Goal: Book appointment/travel/reservation

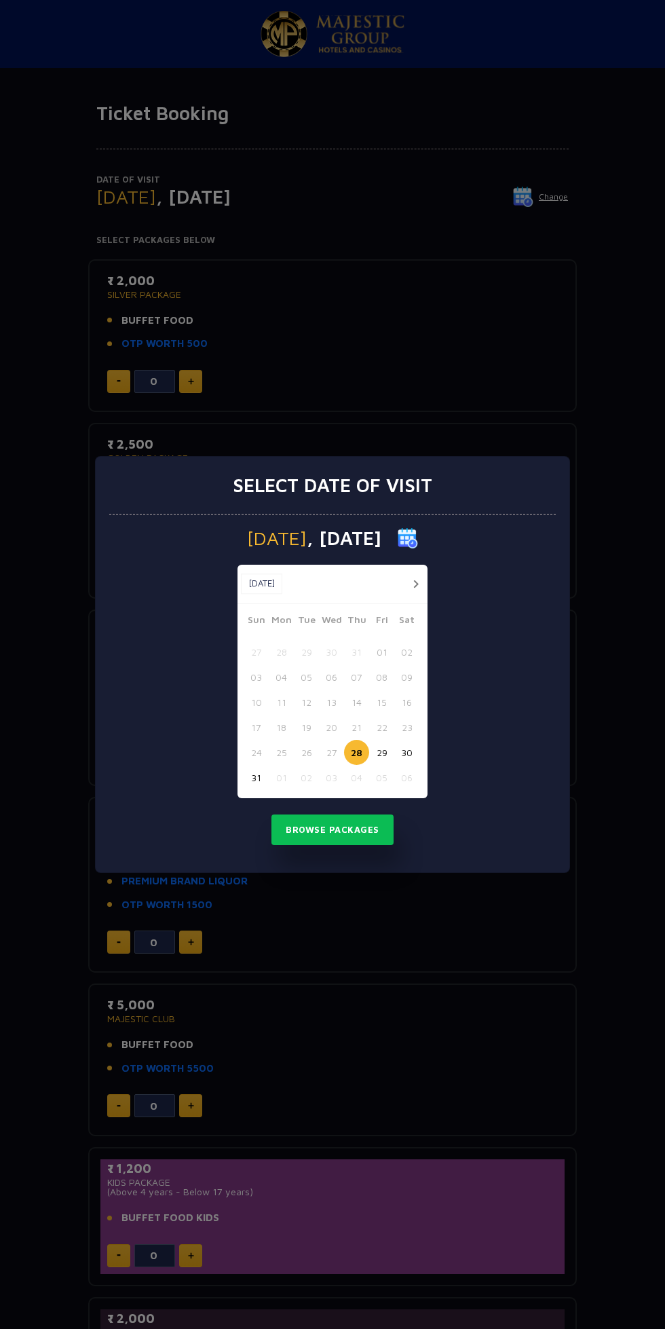
click at [528, 358] on div "Select date of visit [DATE] [DATE] [DATE] Sun Mon Tue Wed Thu Fri Sat 27 28 29 …" at bounding box center [332, 664] width 665 height 1329
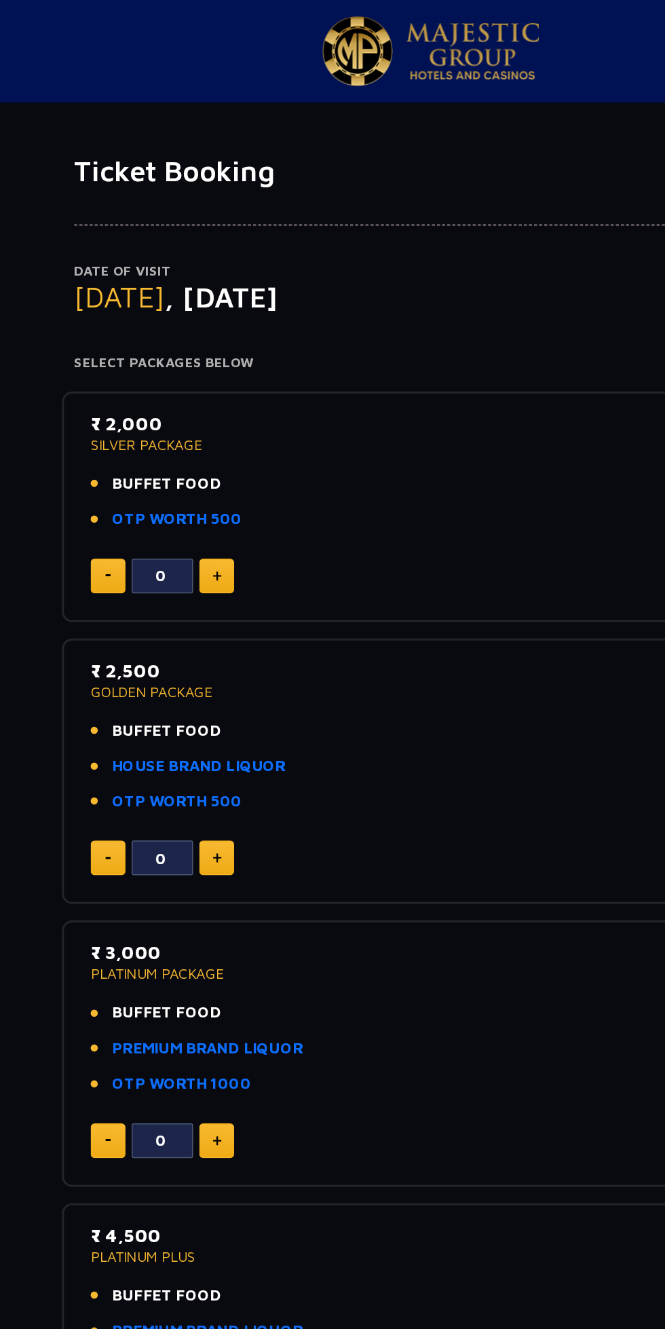
click at [164, 457] on p "GOLDEN PACKAGE" at bounding box center [332, 458] width 451 height 10
click at [189, 502] on link "HOUSE BRAND LIQUOR" at bounding box center [178, 508] width 115 height 16
click at [181, 532] on link "OTP WORTH 500" at bounding box center [164, 531] width 86 height 16
click at [138, 459] on p "GOLDEN PACKAGE" at bounding box center [332, 458] width 451 height 10
click at [159, 441] on p "₹ 2,500" at bounding box center [332, 444] width 451 height 18
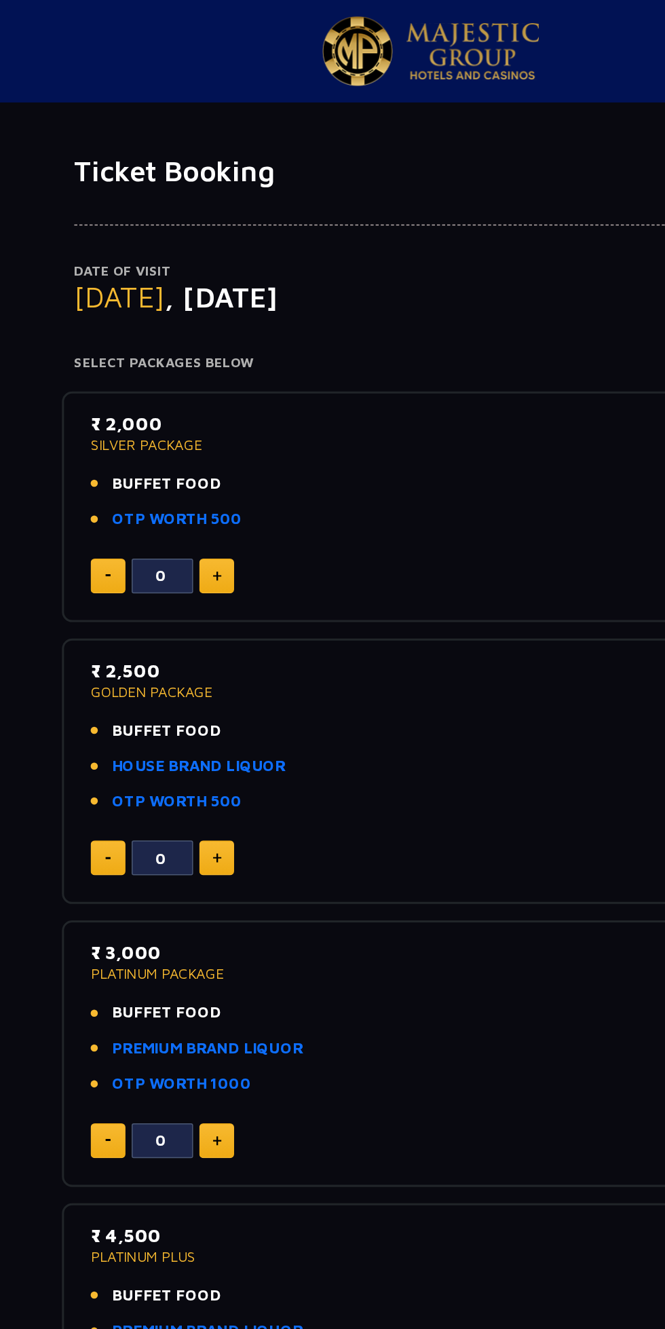
click at [164, 455] on p "GOLDEN PACKAGE" at bounding box center [332, 458] width 451 height 10
click at [288, 458] on p "GOLDEN PACKAGE" at bounding box center [332, 458] width 451 height 10
click at [315, 561] on div "0" at bounding box center [332, 568] width 451 height 23
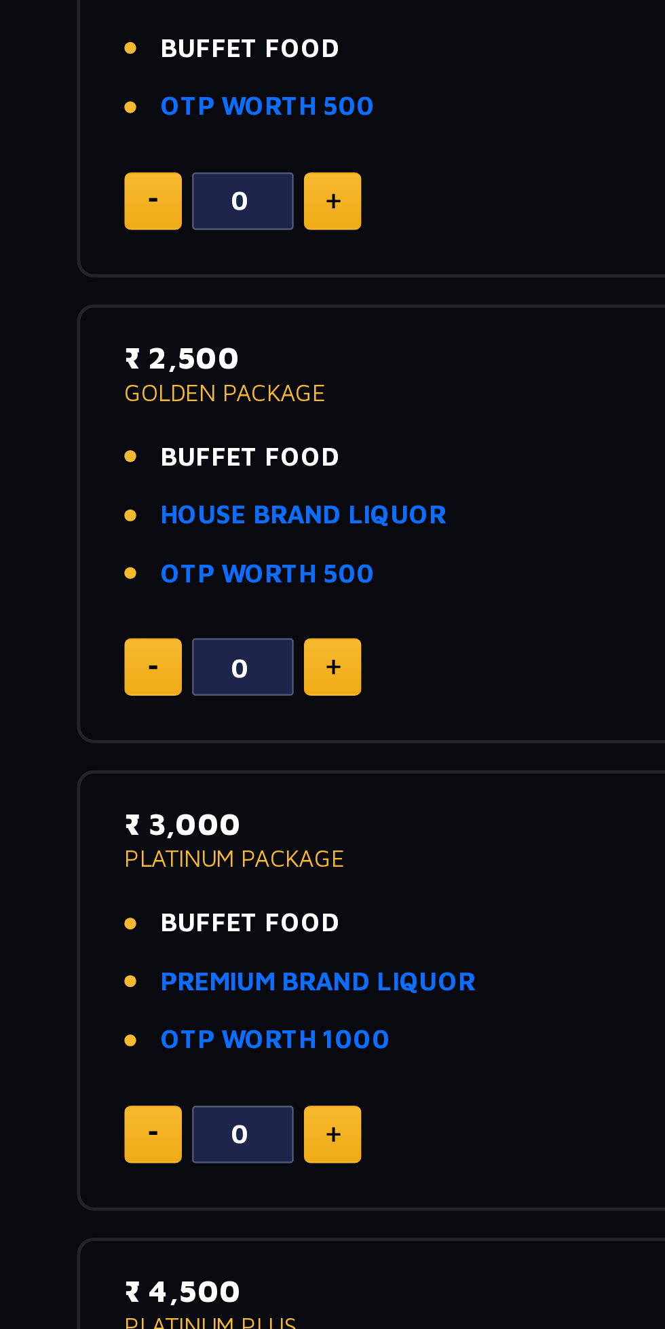
click at [147, 645] on p "PLATINUM PACKAGE" at bounding box center [332, 645] width 451 height 10
click at [190, 569] on img at bounding box center [191, 568] width 6 height 7
click at [191, 567] on img at bounding box center [191, 568] width 6 height 7
click at [191, 568] on img at bounding box center [191, 568] width 6 height 7
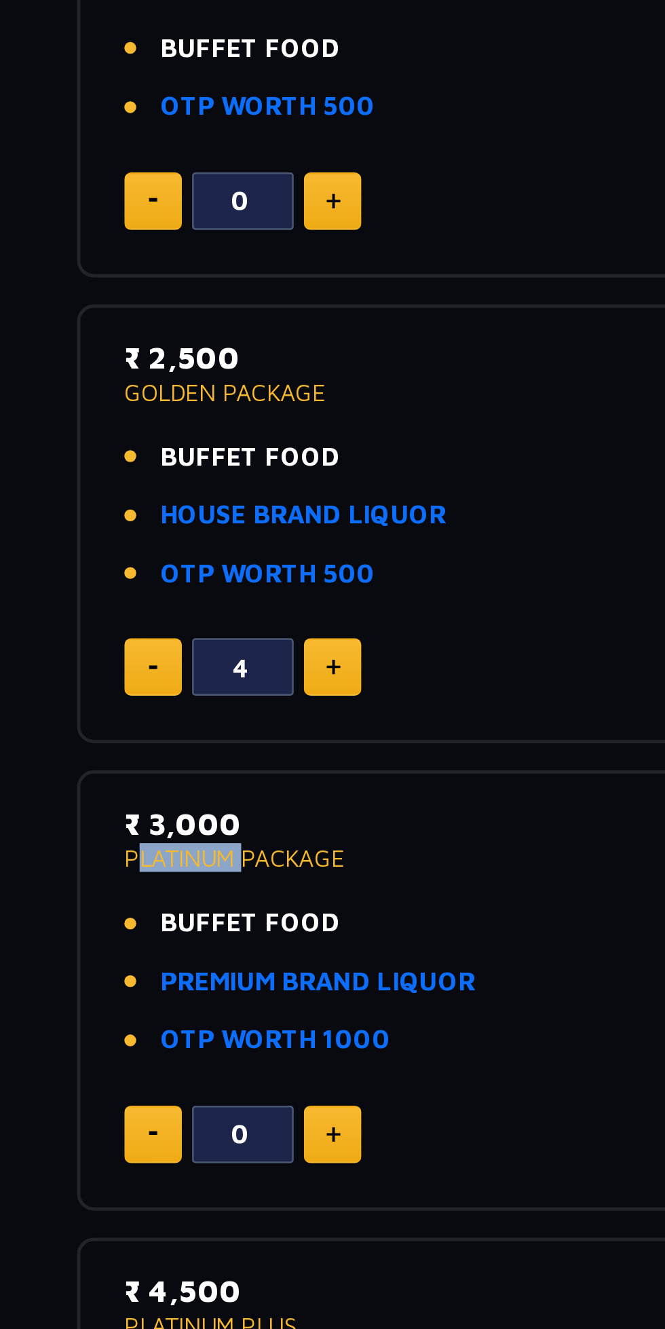
click at [191, 567] on img at bounding box center [191, 568] width 6 height 7
click at [189, 567] on img at bounding box center [191, 568] width 6 height 7
type input "6"
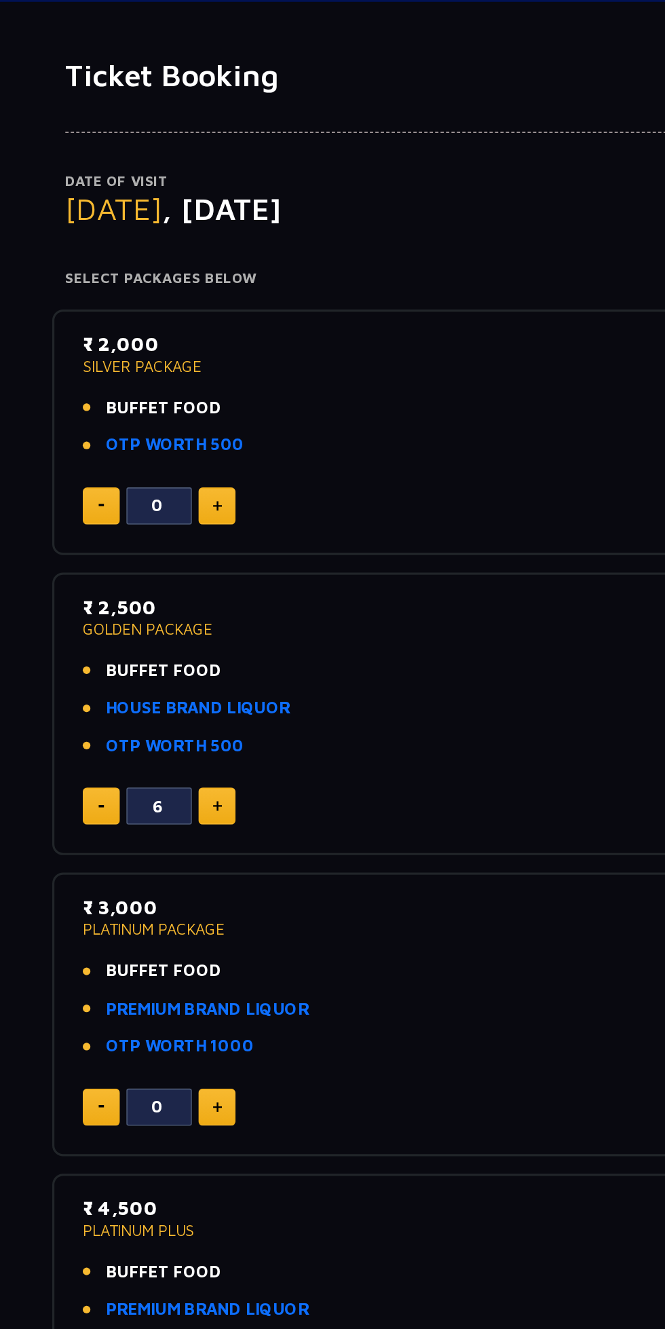
click at [166, 485] on span "BUFFET FOOD" at bounding box center [157, 484] width 72 height 16
click at [128, 449] on p "₹ 2,500" at bounding box center [332, 444] width 451 height 18
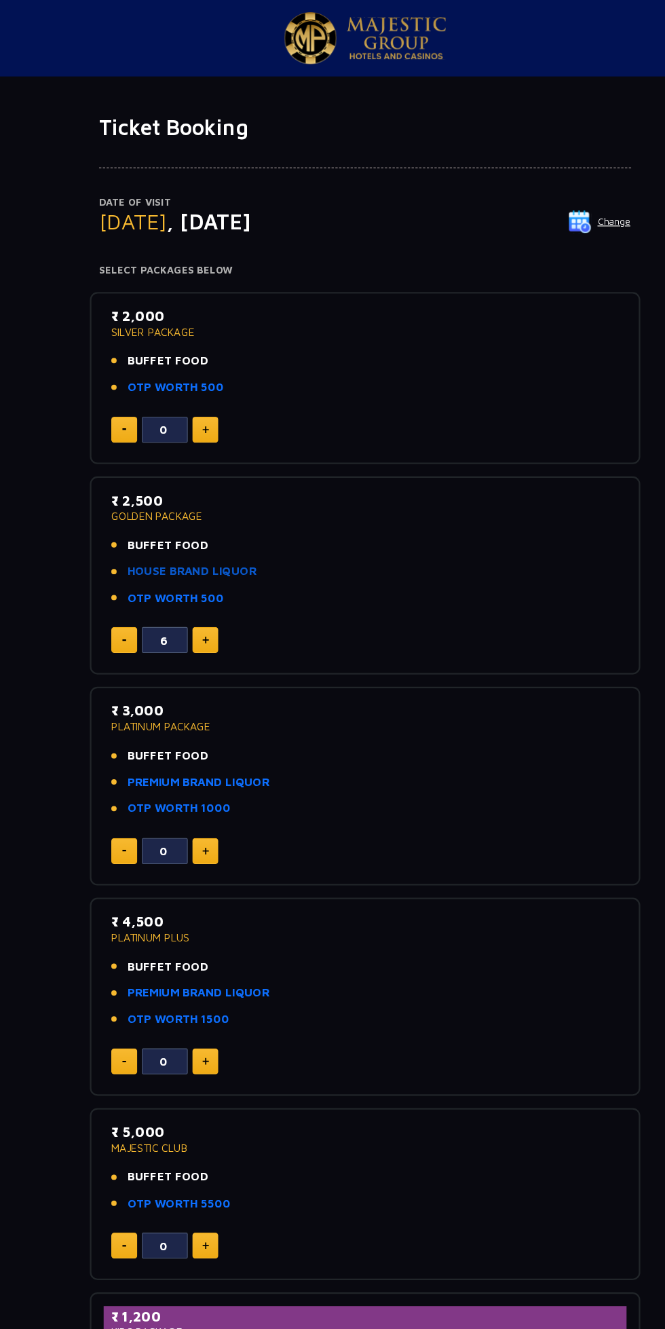
click at [124, 505] on link "HOUSE BRAND LIQUOR" at bounding box center [178, 508] width 115 height 16
click at [149, 529] on link "OTP WORTH 500" at bounding box center [164, 531] width 86 height 16
click at [151, 508] on link "HOUSE BRAND LIQUOR" at bounding box center [178, 508] width 115 height 16
